Goal: Navigation & Orientation: Find specific page/section

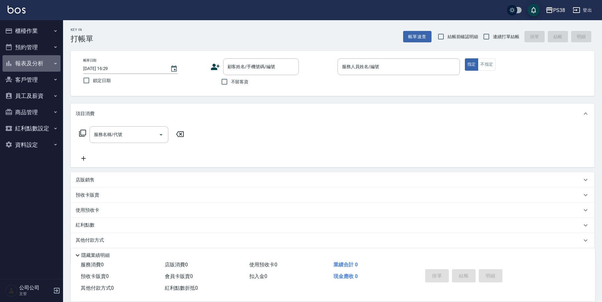
click at [47, 62] on button "報表及分析" at bounding box center [32, 63] width 58 height 16
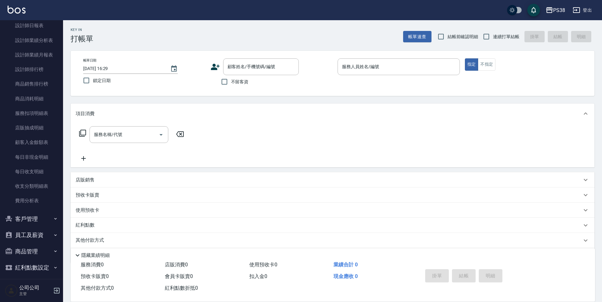
scroll to position [178, 0]
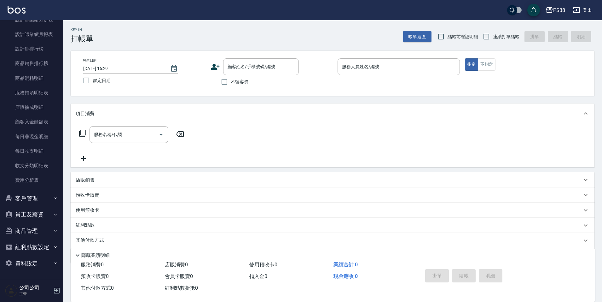
click at [43, 219] on button "員工及薪資" at bounding box center [32, 214] width 58 height 16
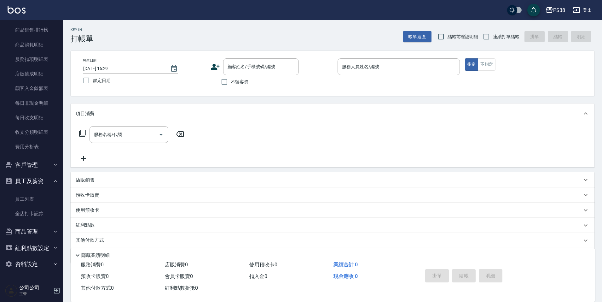
scroll to position [212, 0]
click at [42, 165] on button "客戶管理" at bounding box center [32, 164] width 58 height 16
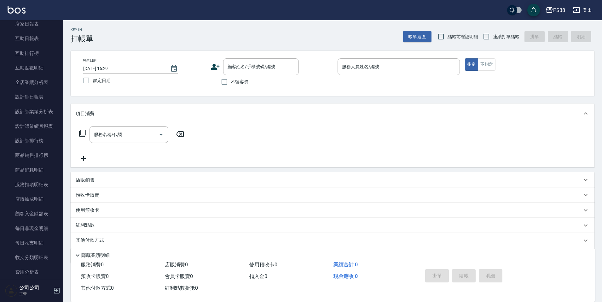
scroll to position [0, 0]
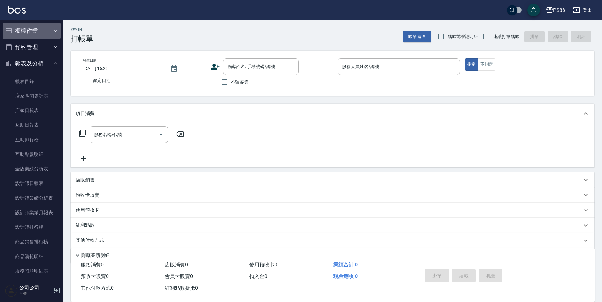
click at [43, 29] on button "櫃檯作業" at bounding box center [32, 31] width 58 height 16
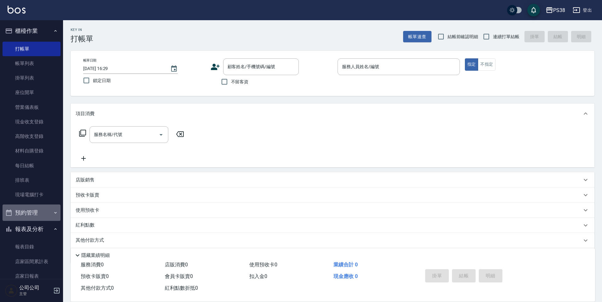
click at [32, 216] on button "預約管理" at bounding box center [32, 212] width 58 height 16
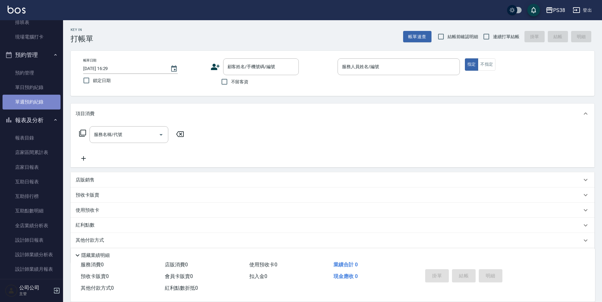
click at [42, 101] on link "單週預約紀錄" at bounding box center [32, 102] width 58 height 14
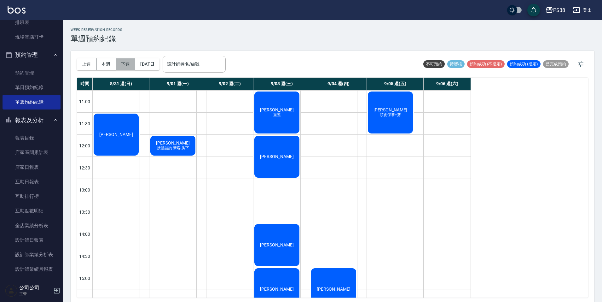
click at [121, 65] on button "下週" at bounding box center [126, 64] width 20 height 12
